Goal: Check status

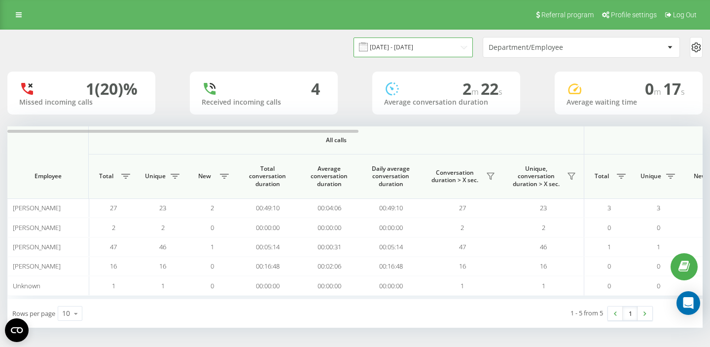
click at [411, 51] on input "[DATE] - [DATE]" at bounding box center [413, 46] width 119 height 19
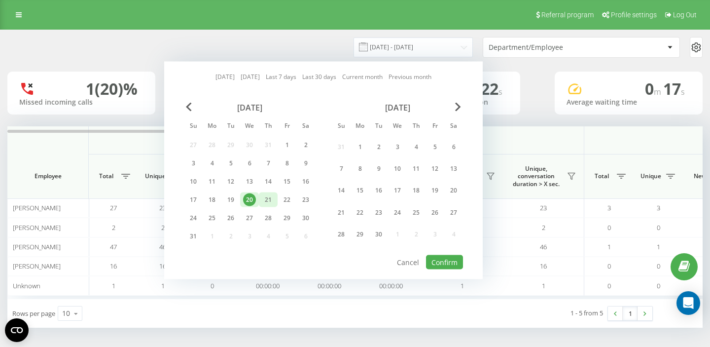
click at [268, 203] on div "21" at bounding box center [268, 199] width 13 height 13
click at [447, 262] on button "Confirm" at bounding box center [444, 262] width 37 height 14
type input "[DATE] - [DATE]"
